Goal: Contribute content: Add original content to the website for others to see

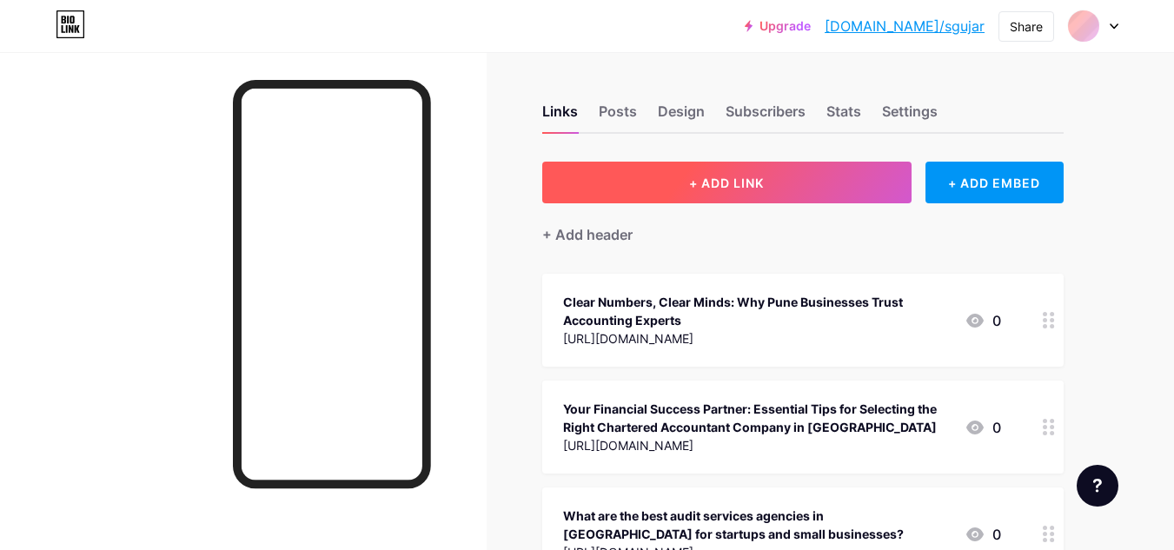
click at [735, 181] on span "+ ADD LINK" at bounding box center [726, 182] width 75 height 15
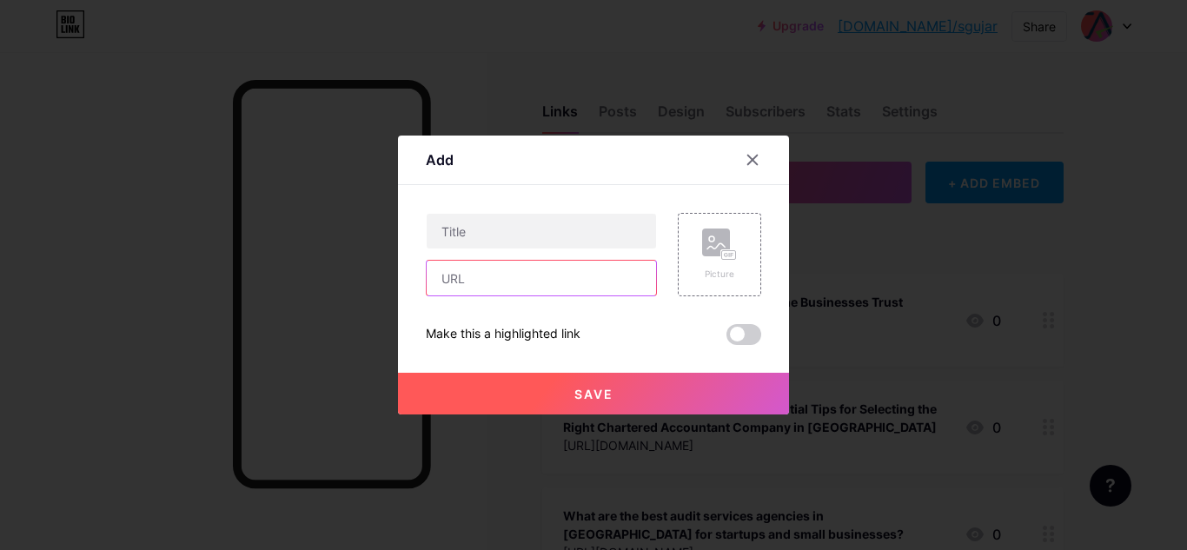
click at [495, 278] on input "text" at bounding box center [541, 278] width 229 height 35
paste input "[URL][DOMAIN_NAME]"
type input "[URL][DOMAIN_NAME]"
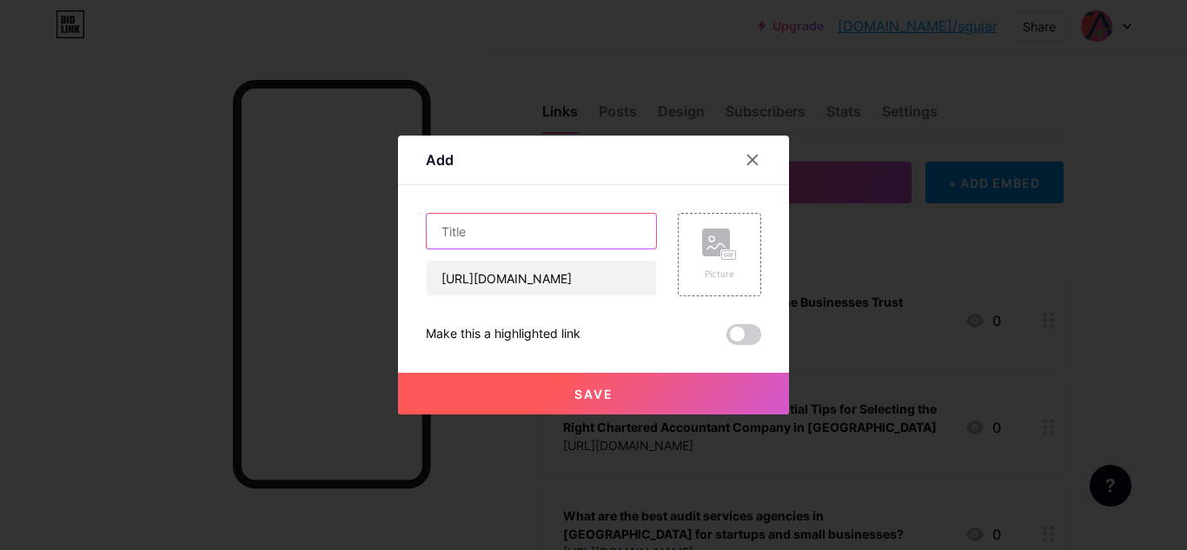
click at [488, 218] on input "text" at bounding box center [541, 231] width 229 height 35
paste input "Master the business’s growth with the tax experts offering sustainable solution…"
type input "Master the business’s growth with the tax experts offering sustainable solution…"
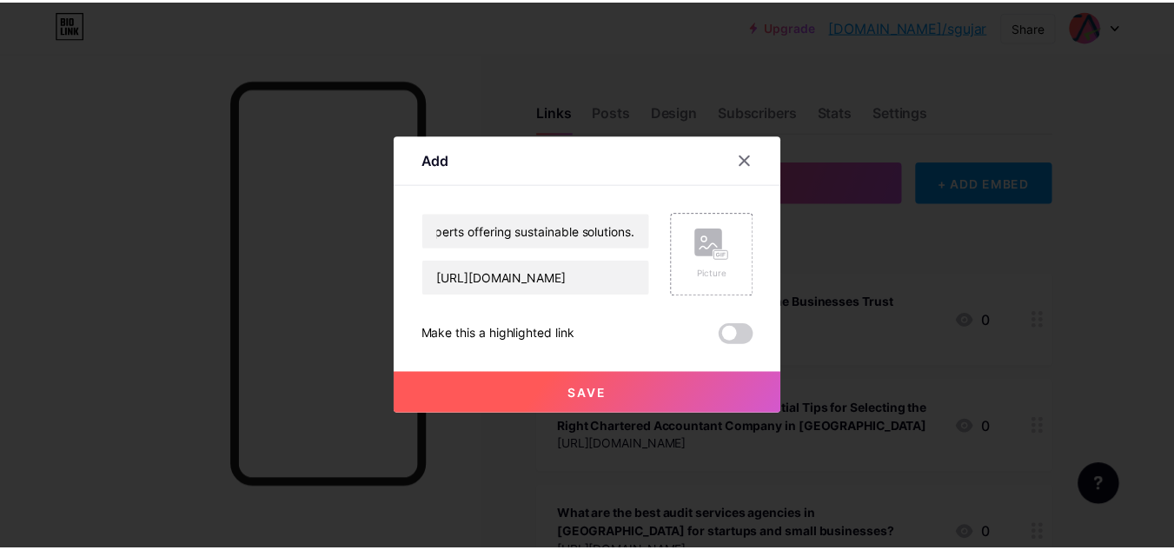
scroll to position [0, 0]
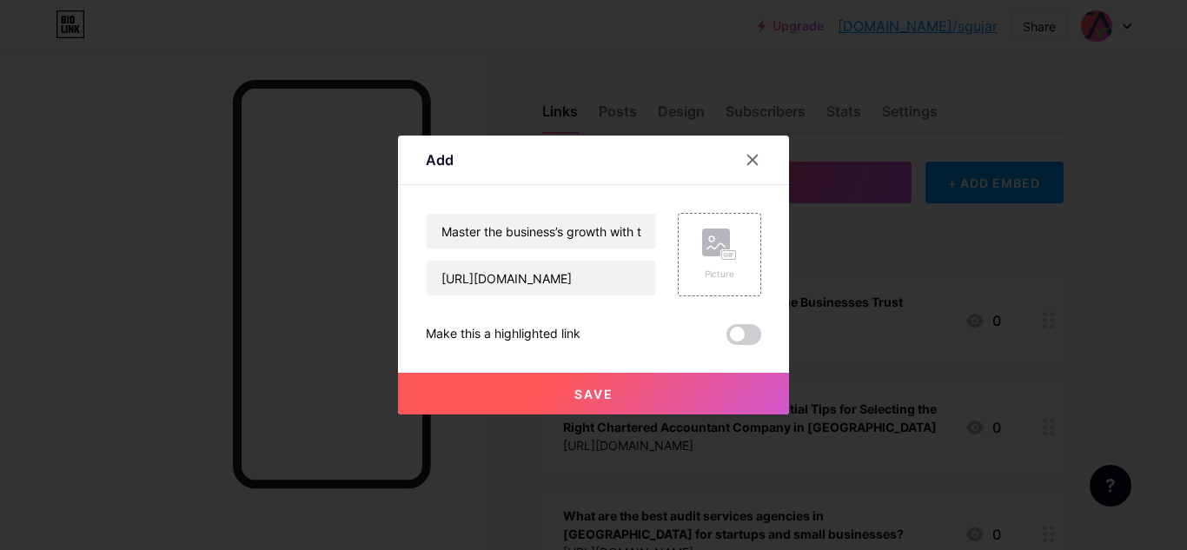
click at [740, 331] on span at bounding box center [743, 334] width 35 height 21
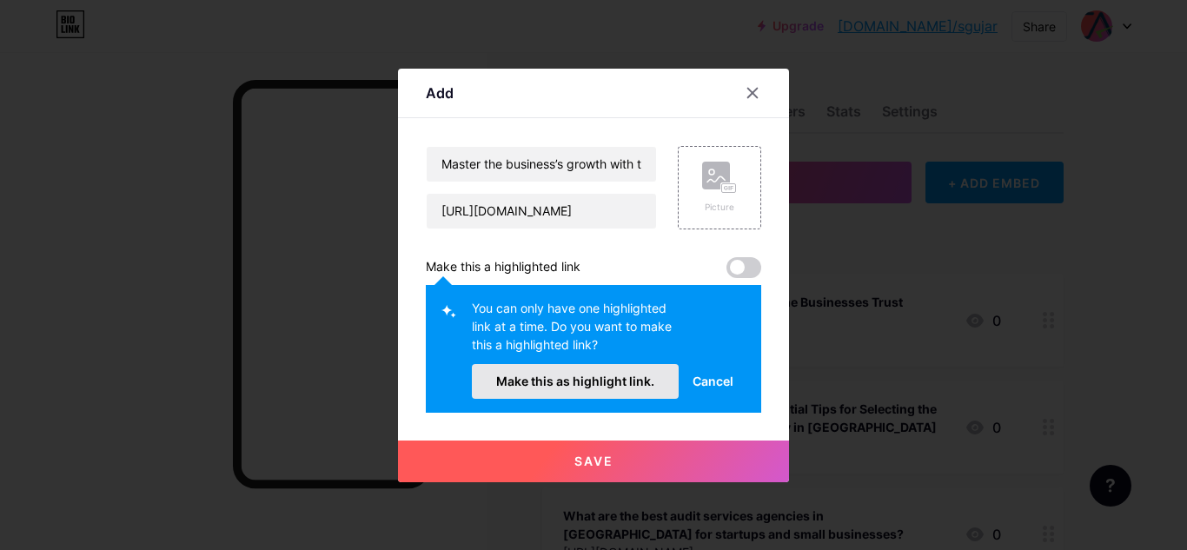
click at [632, 381] on span "Make this as highlight link." at bounding box center [575, 381] width 158 height 15
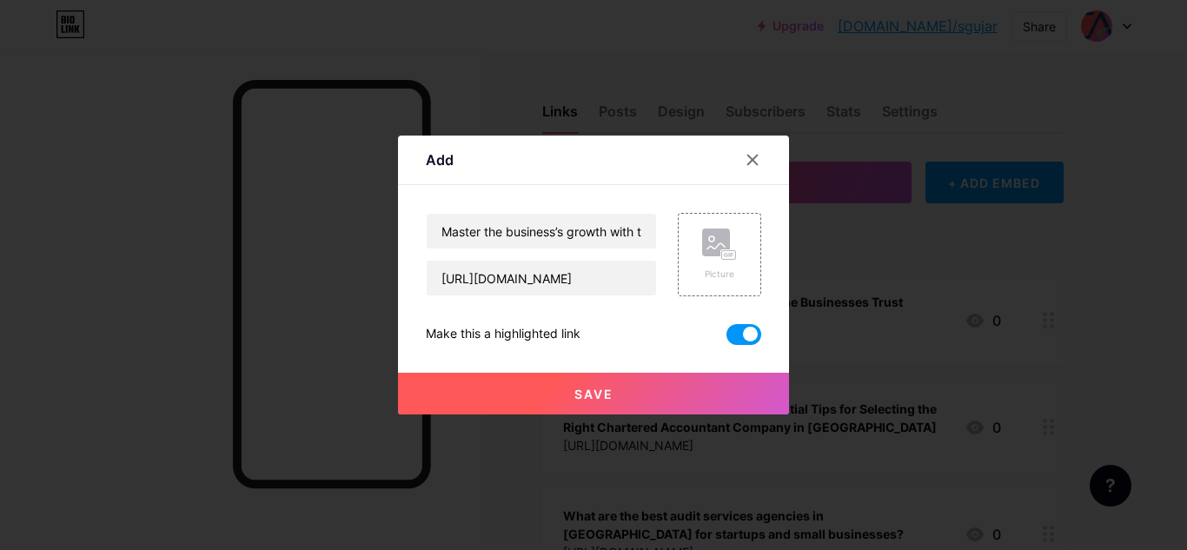
click at [621, 402] on button "Save" at bounding box center [593, 394] width 391 height 42
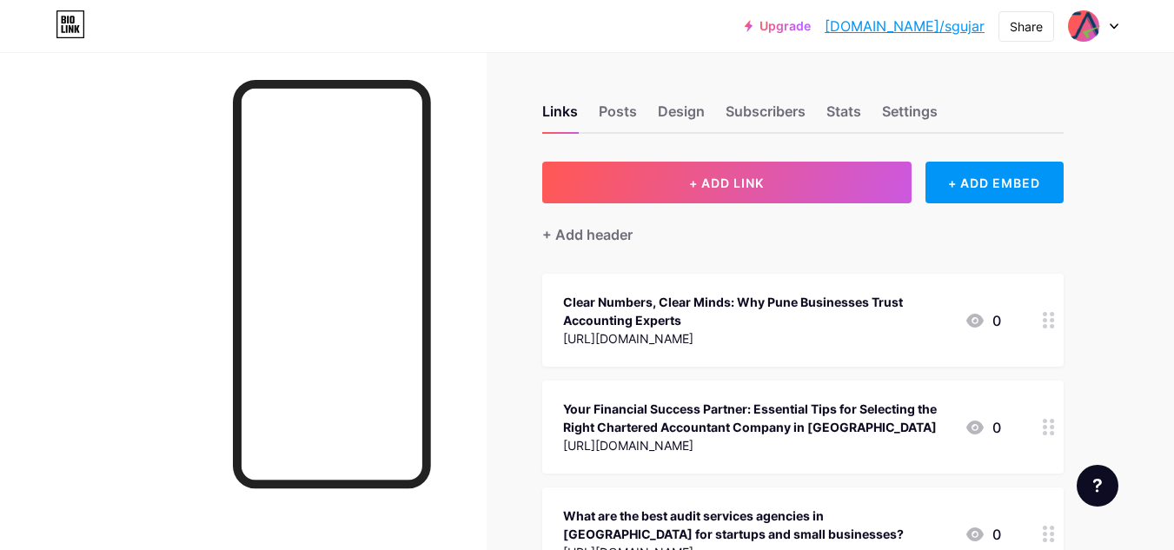
click at [939, 31] on link "[DOMAIN_NAME]/sgujar" at bounding box center [904, 26] width 160 height 21
